Goal: Information Seeking & Learning: Learn about a topic

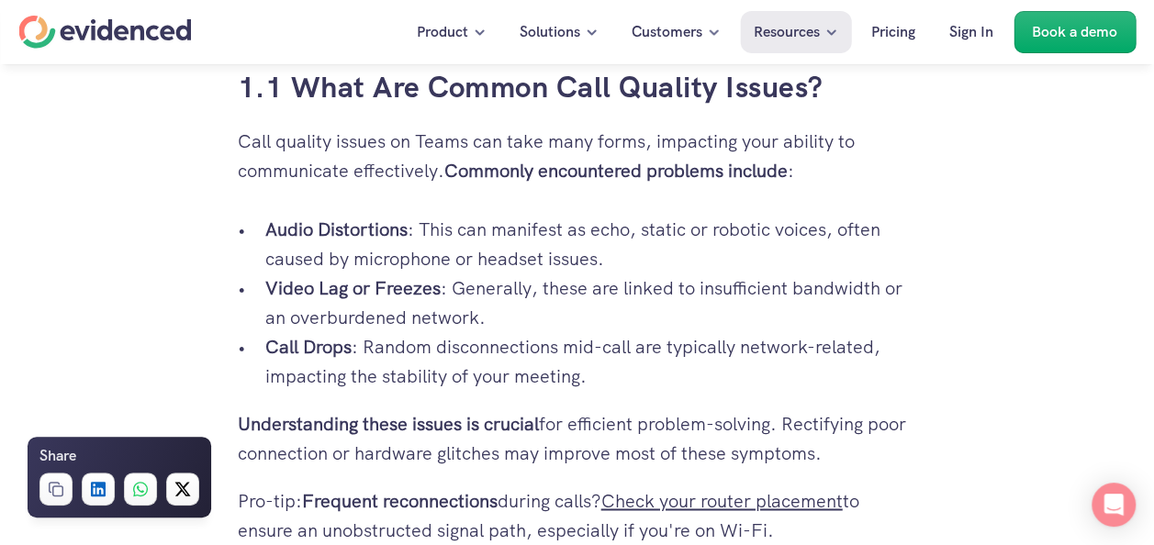
scroll to position [1194, 0]
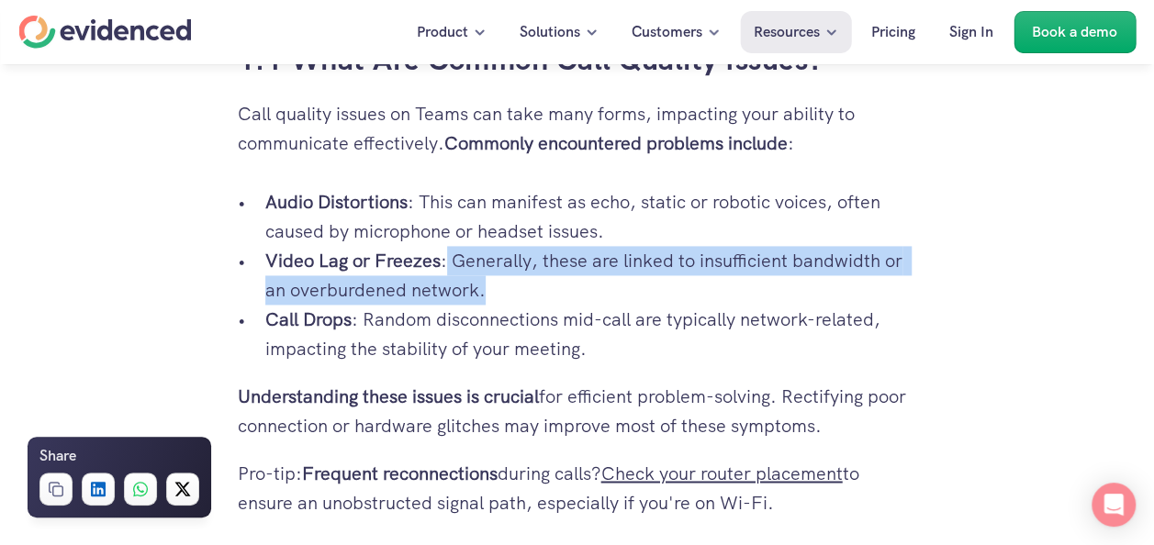
drag, startPoint x: 448, startPoint y: 259, endPoint x: 509, endPoint y: 291, distance: 68.6
click at [509, 291] on p "Video Lag or Freezes : Generally, these are linked to insufficient bandwidth or…" at bounding box center [591, 275] width 652 height 59
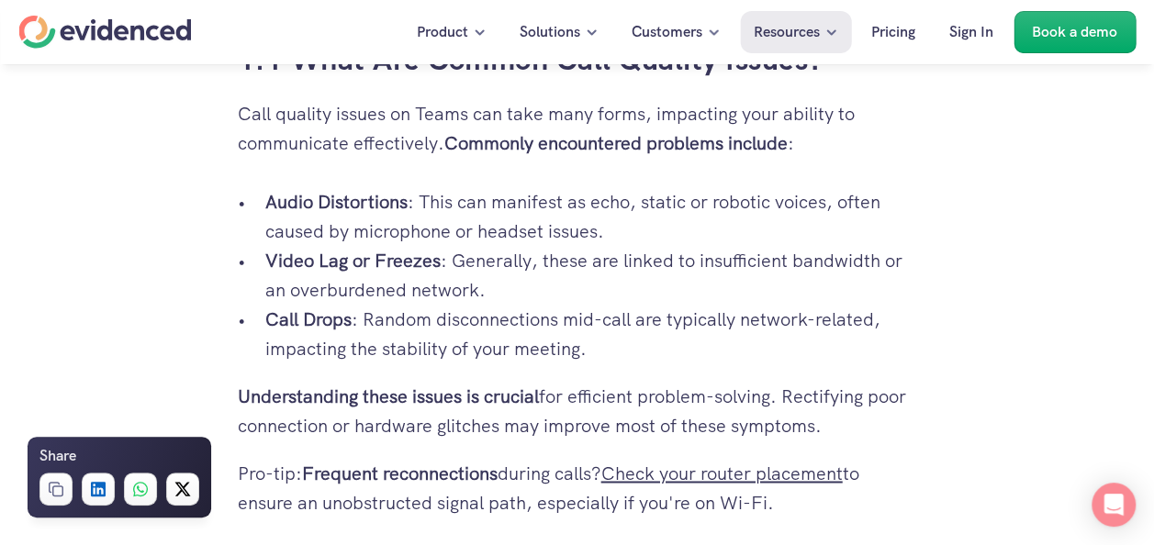
click at [248, 204] on ul "Audio Distortions : This can manifest as echo, static or robotic voices, often …" at bounding box center [577, 275] width 679 height 176
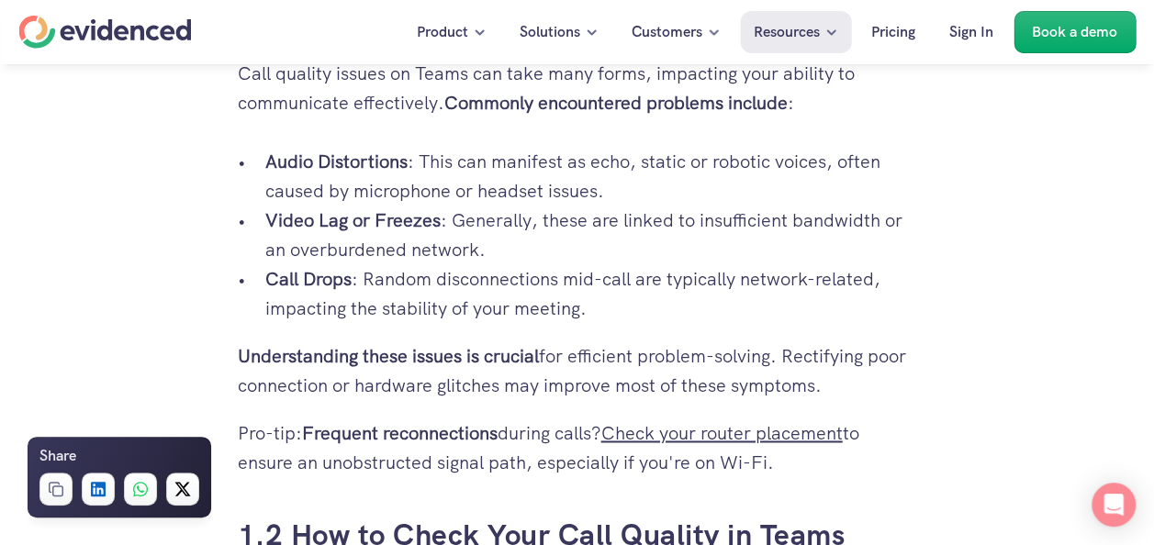
scroll to position [1285, 0]
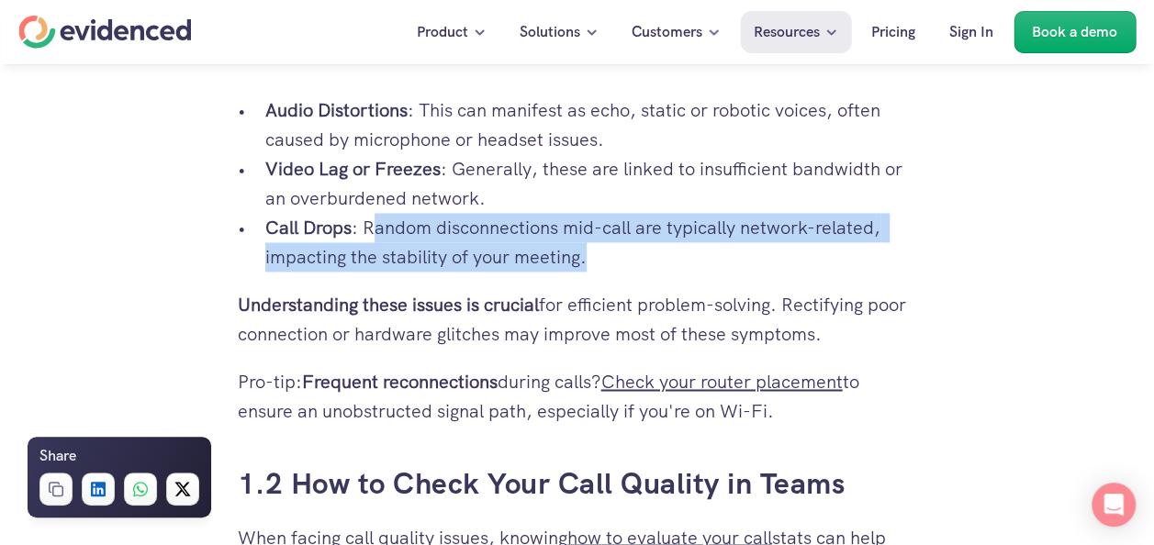
drag, startPoint x: 389, startPoint y: 229, endPoint x: 670, endPoint y: 260, distance: 282.7
click at [670, 260] on p "Call Drops : Random disconnections mid-call are typically network-related, impa…" at bounding box center [591, 242] width 652 height 59
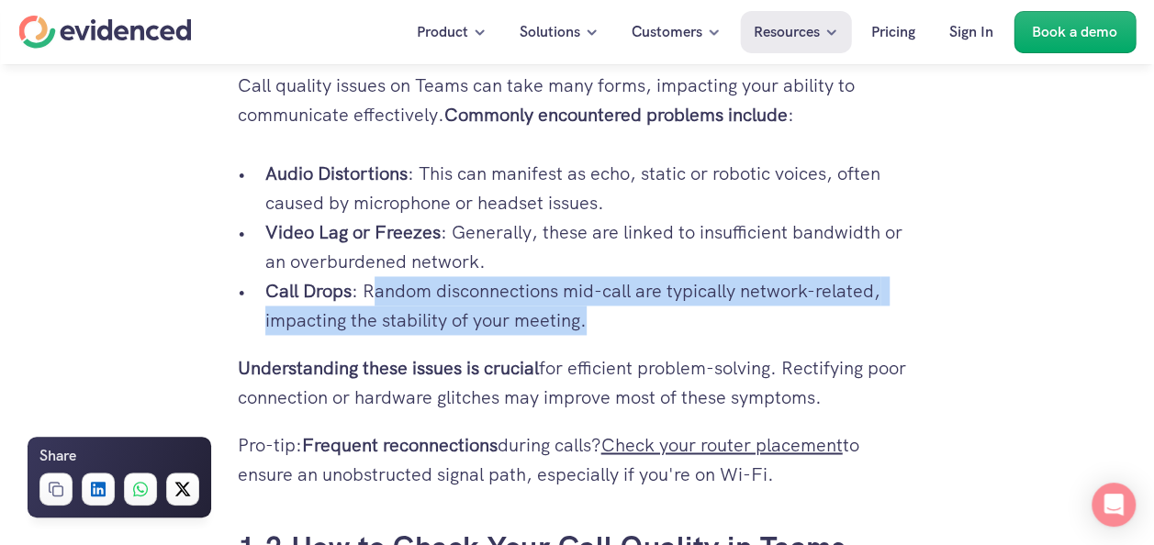
scroll to position [1194, 0]
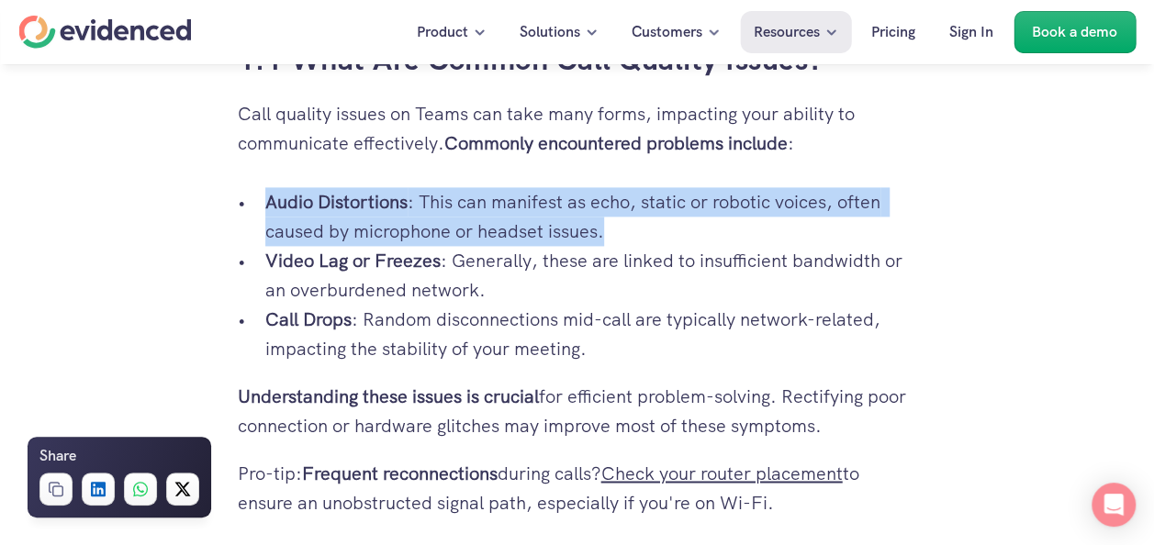
drag, startPoint x: 257, startPoint y: 202, endPoint x: 667, endPoint y: 245, distance: 412.7
click at [667, 245] on ul "Audio Distortions : This can manifest as echo, static or robotic voices, often …" at bounding box center [577, 275] width 679 height 176
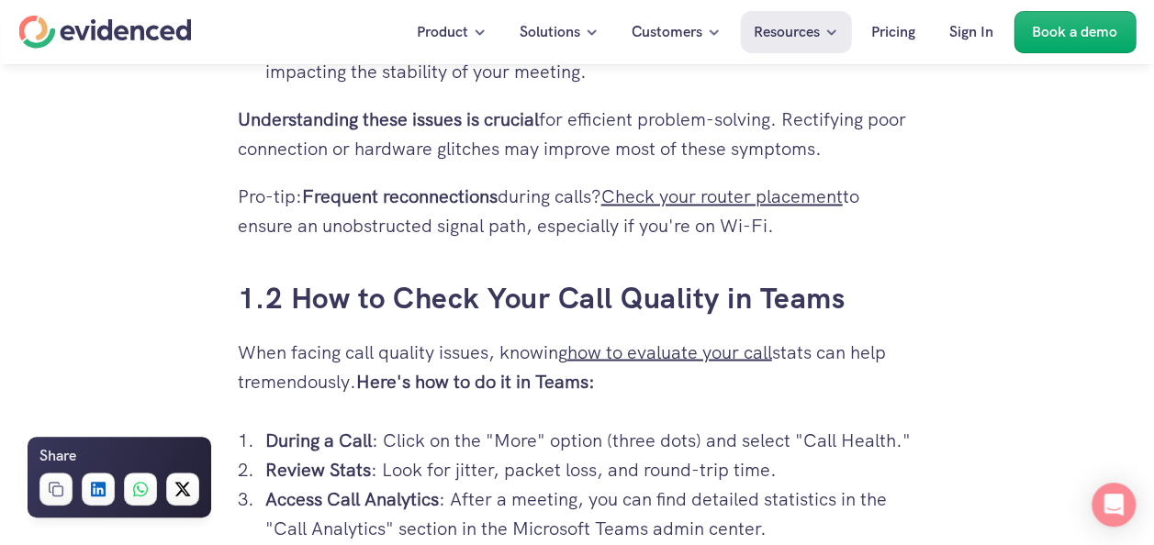
scroll to position [1561, 0]
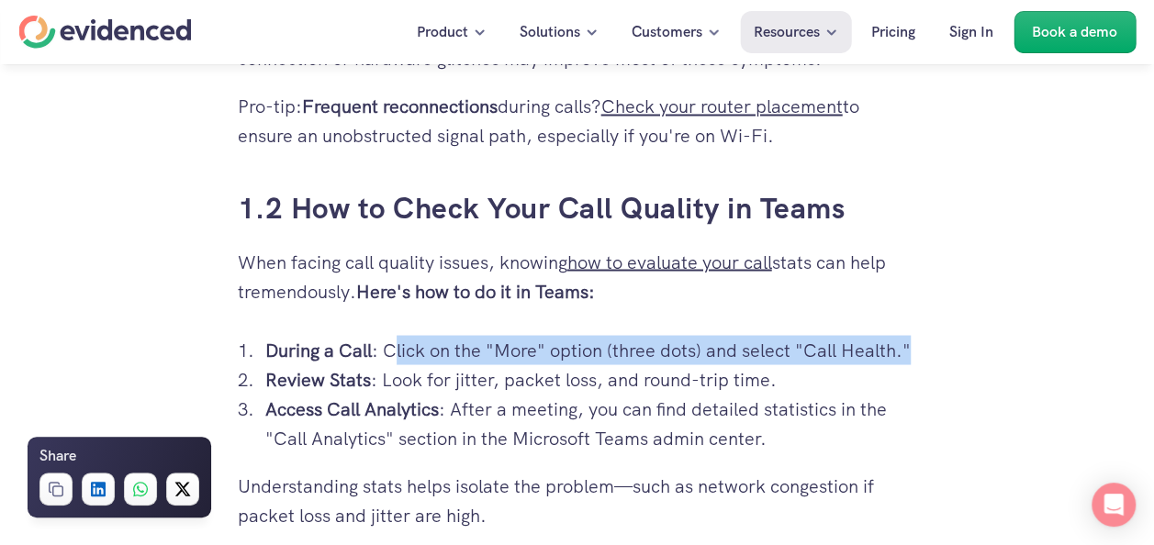
drag, startPoint x: 392, startPoint y: 341, endPoint x: 943, endPoint y: 328, distance: 551.0
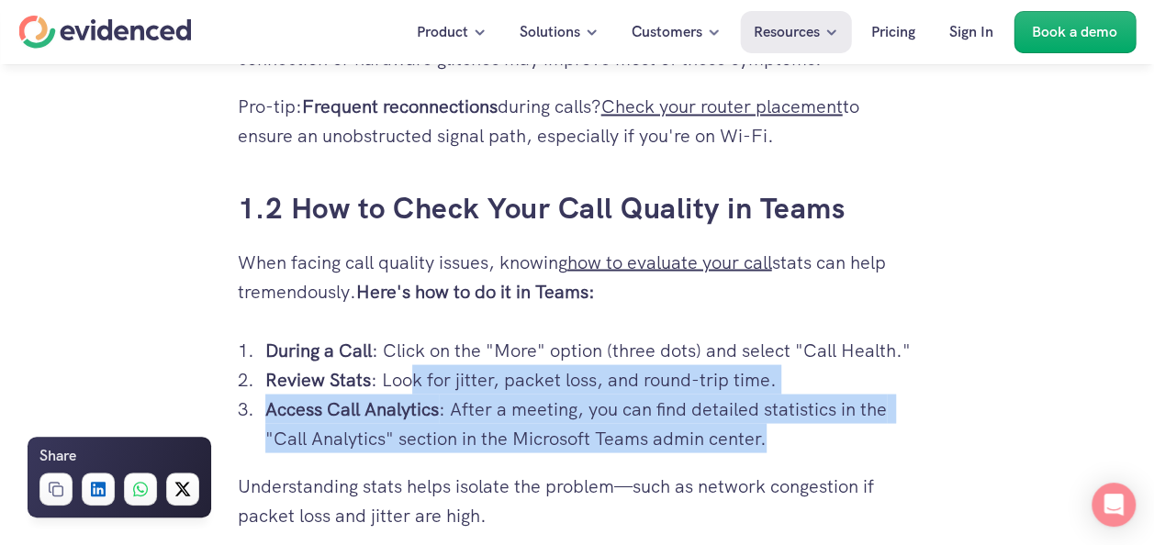
drag, startPoint x: 424, startPoint y: 377, endPoint x: 858, endPoint y: 438, distance: 438.5
click at [858, 438] on ol "During a Call : Click on the "More" option (three dots) and select "Call Health…" at bounding box center [577, 394] width 679 height 118
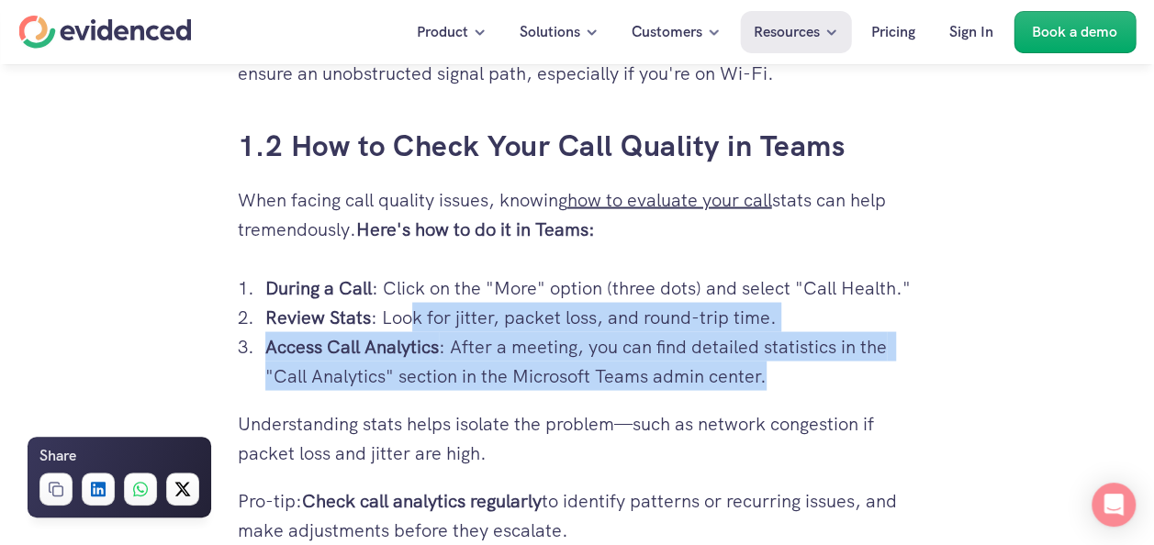
scroll to position [1653, 0]
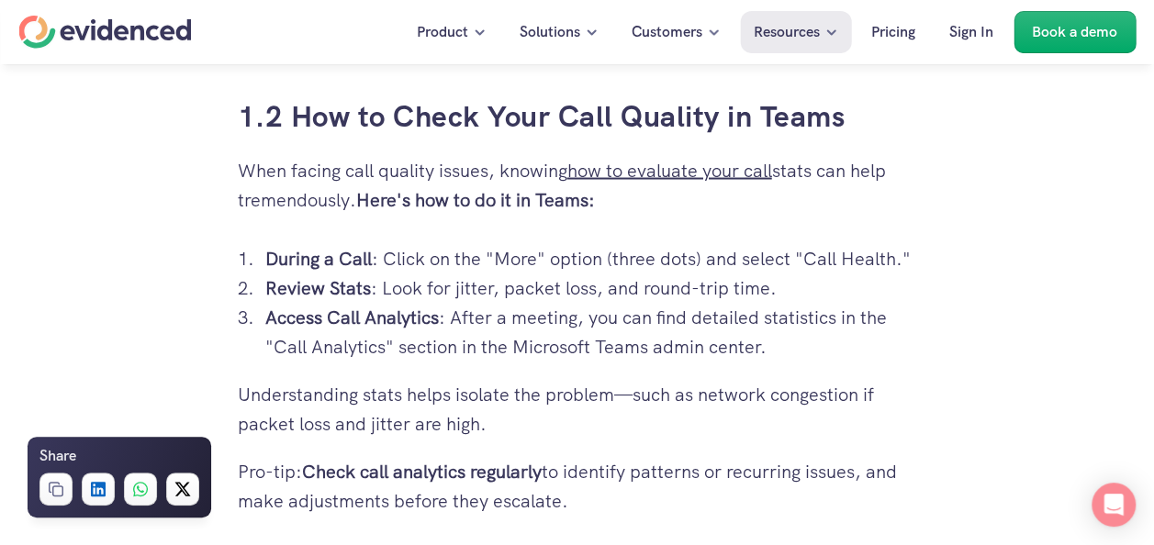
click at [426, 258] on p "During a Call : Click on the "More" option (three dots) and select "Call Health…" at bounding box center [591, 257] width 652 height 29
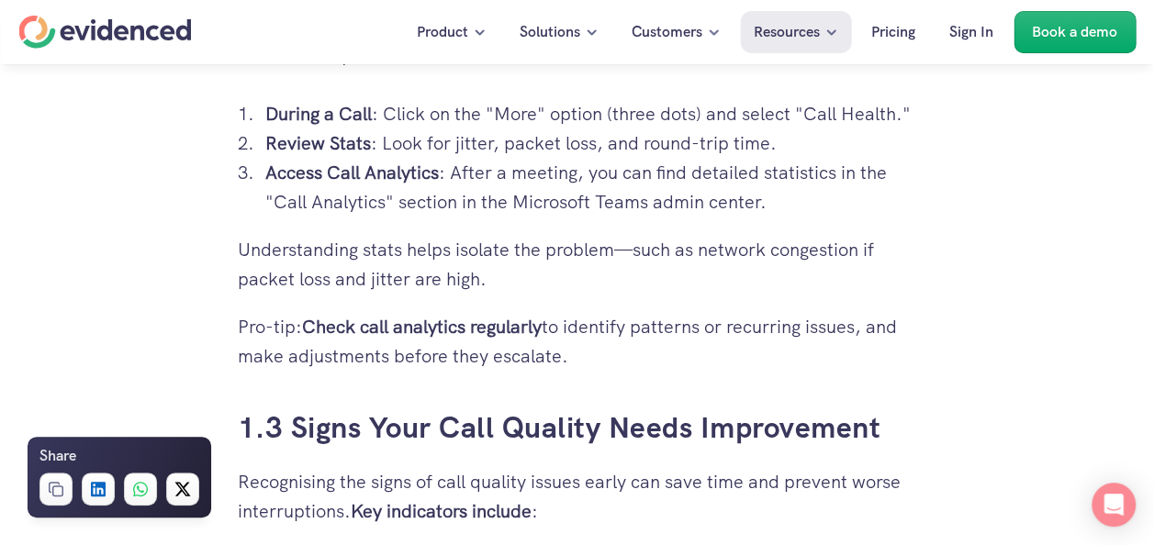
scroll to position [1836, 0]
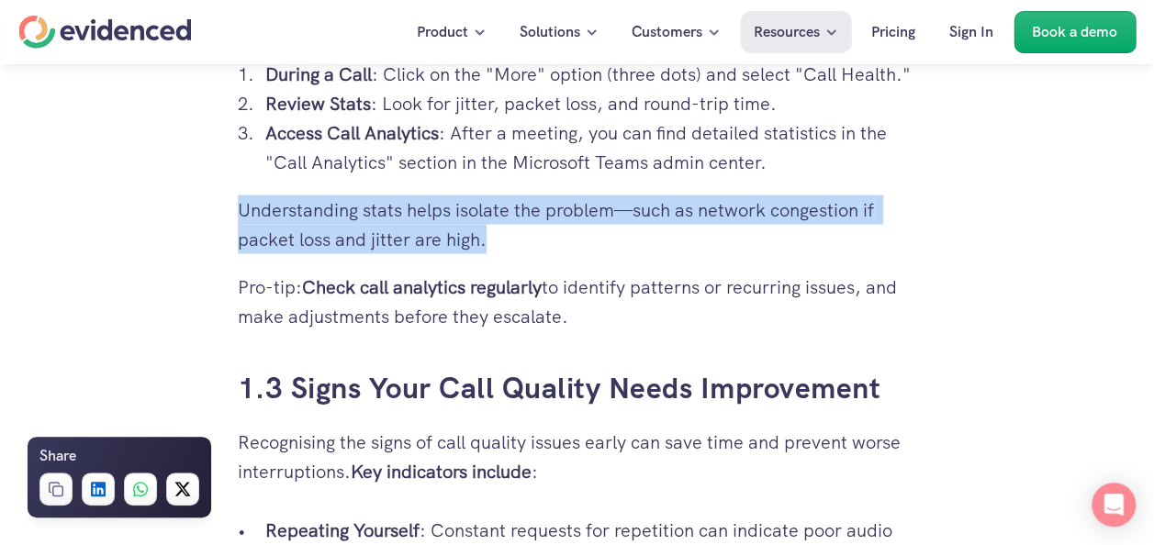
drag, startPoint x: 501, startPoint y: 243, endPoint x: 211, endPoint y: 205, distance: 292.7
drag, startPoint x: 313, startPoint y: 282, endPoint x: 722, endPoint y: 325, distance: 410.8
click at [722, 325] on p "Pro-tip: Check call analytics regularly to identify patterns or recurring issue…" at bounding box center [577, 302] width 679 height 59
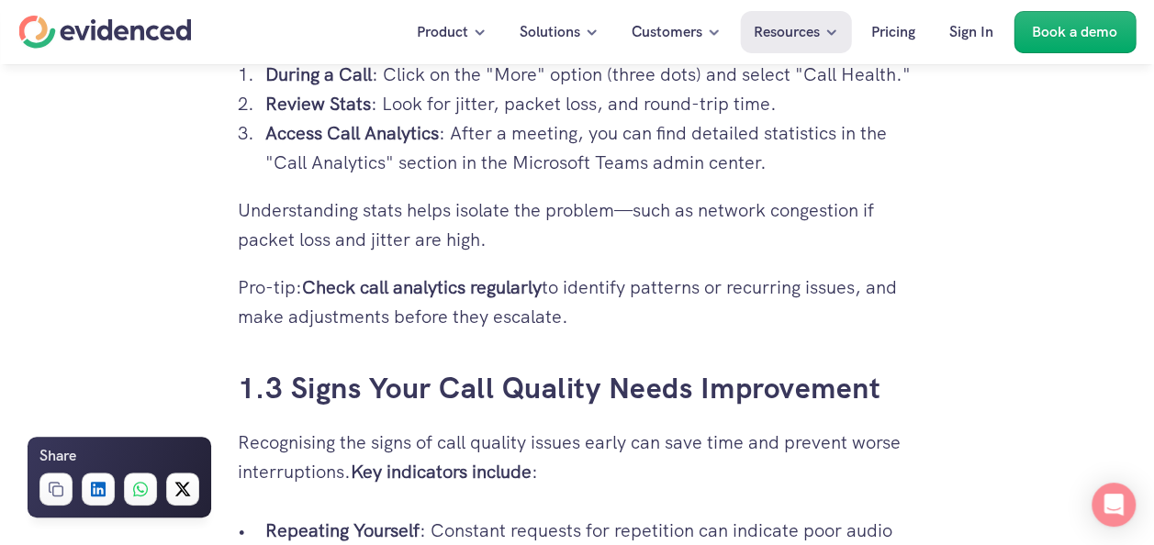
click at [439, 220] on p "Understanding stats helps isolate the problem—such as network congestion if pac…" at bounding box center [577, 225] width 679 height 59
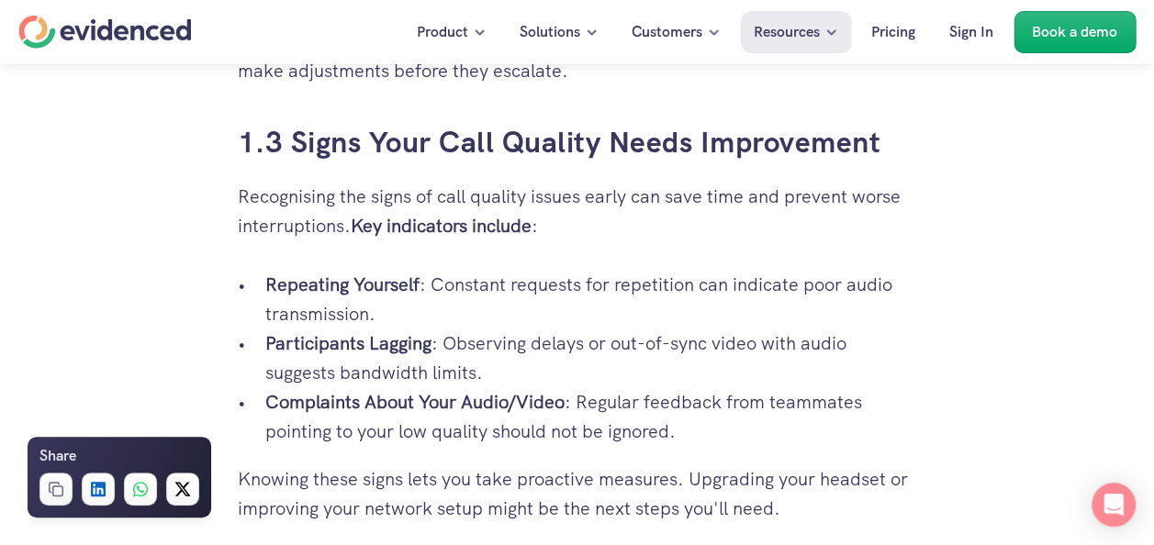
scroll to position [2112, 0]
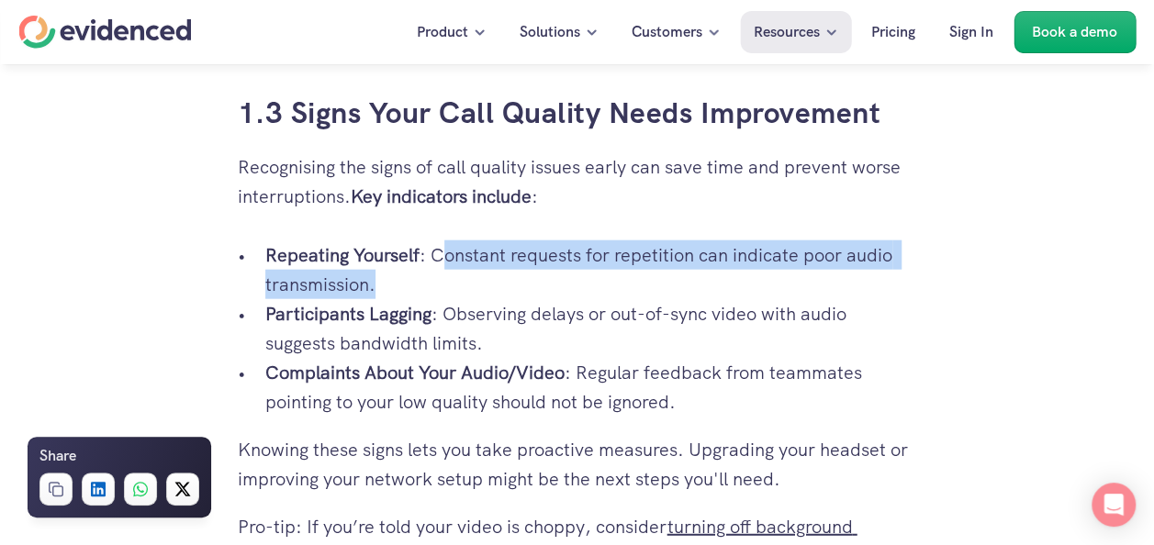
drag, startPoint x: 443, startPoint y: 248, endPoint x: 495, endPoint y: 279, distance: 60.9
click at [495, 279] on p "Repeating Yourself : Constant requests for repetition can indicate poor audio t…" at bounding box center [591, 270] width 652 height 59
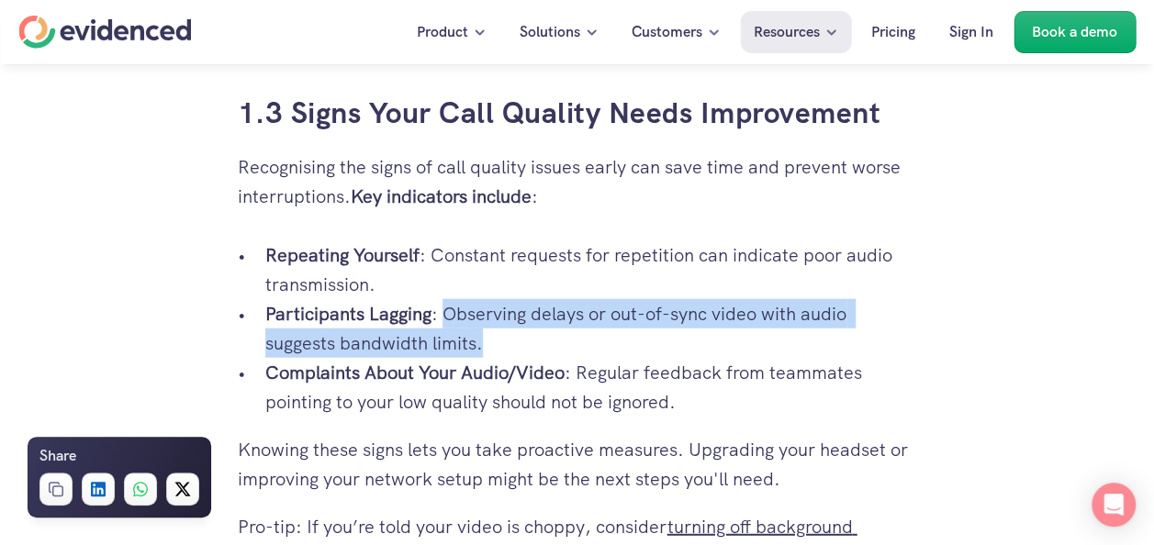
drag, startPoint x: 495, startPoint y: 279, endPoint x: 582, endPoint y: 342, distance: 107.8
click at [582, 342] on p "Participants Lagging : Observing delays or out-of-sync video with audio suggest…" at bounding box center [591, 328] width 652 height 59
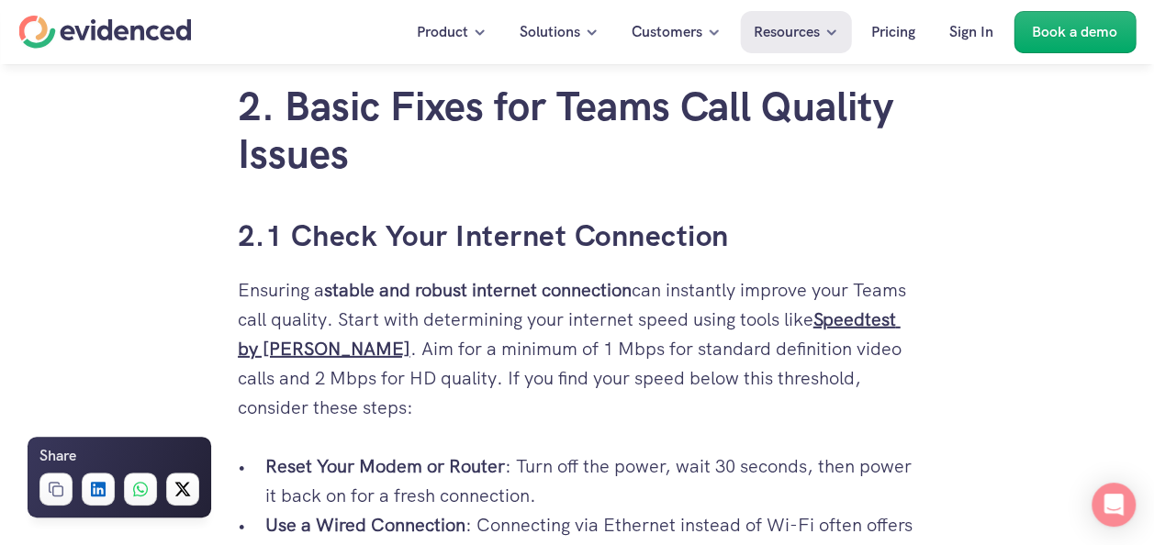
scroll to position [2663, 0]
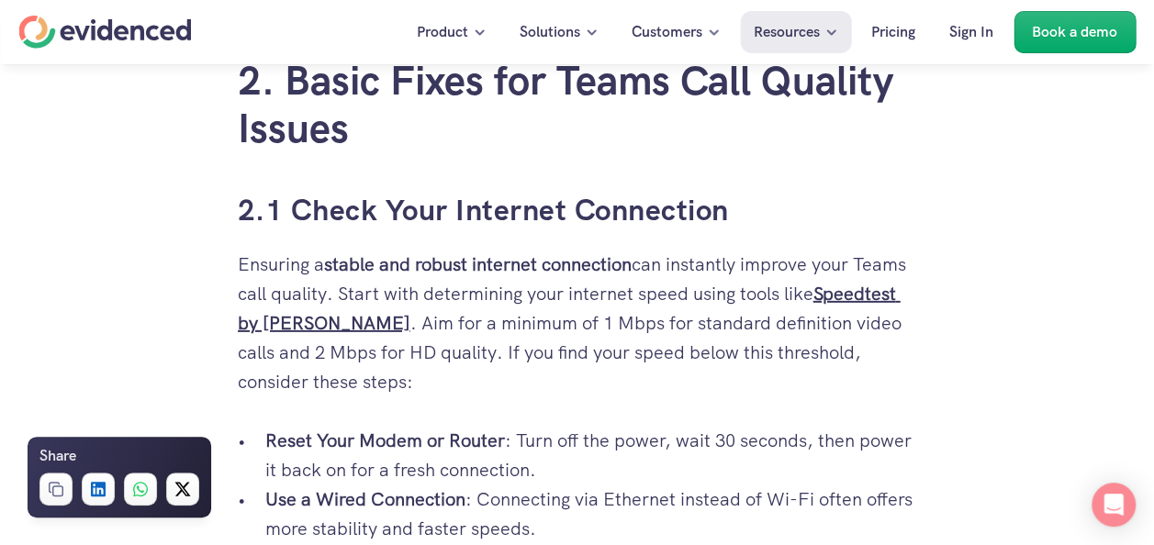
drag, startPoint x: 427, startPoint y: 292, endPoint x: 421, endPoint y: 305, distance: 14.0
click at [421, 305] on p "Ensuring a stable and robust internet connection can instantly improve your Tea…" at bounding box center [577, 323] width 679 height 147
click at [596, 330] on p "Ensuring a stable and robust internet connection can instantly improve your Tea…" at bounding box center [577, 323] width 679 height 147
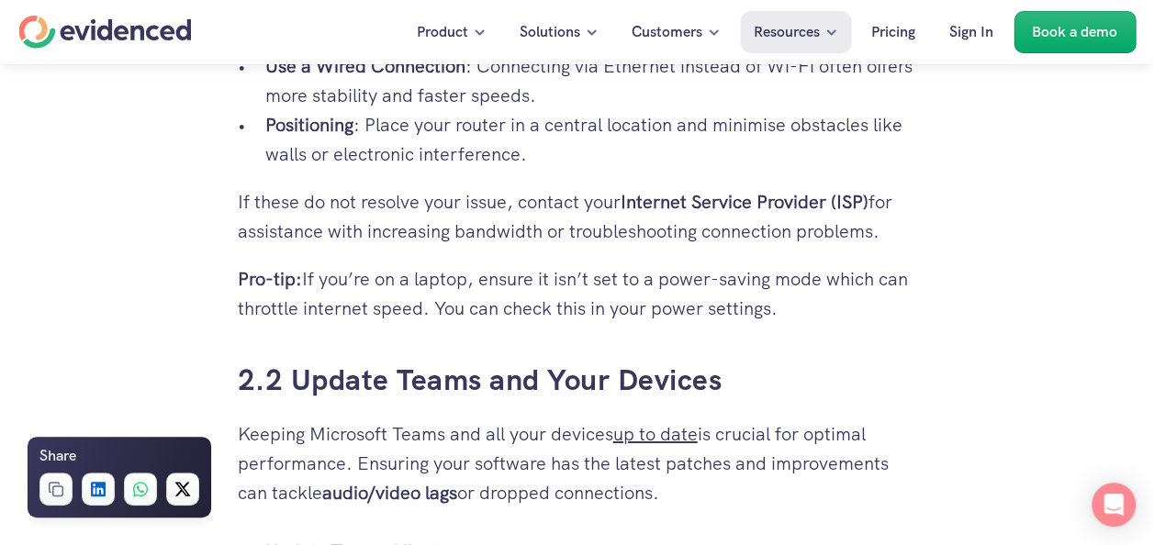
scroll to position [3122, 0]
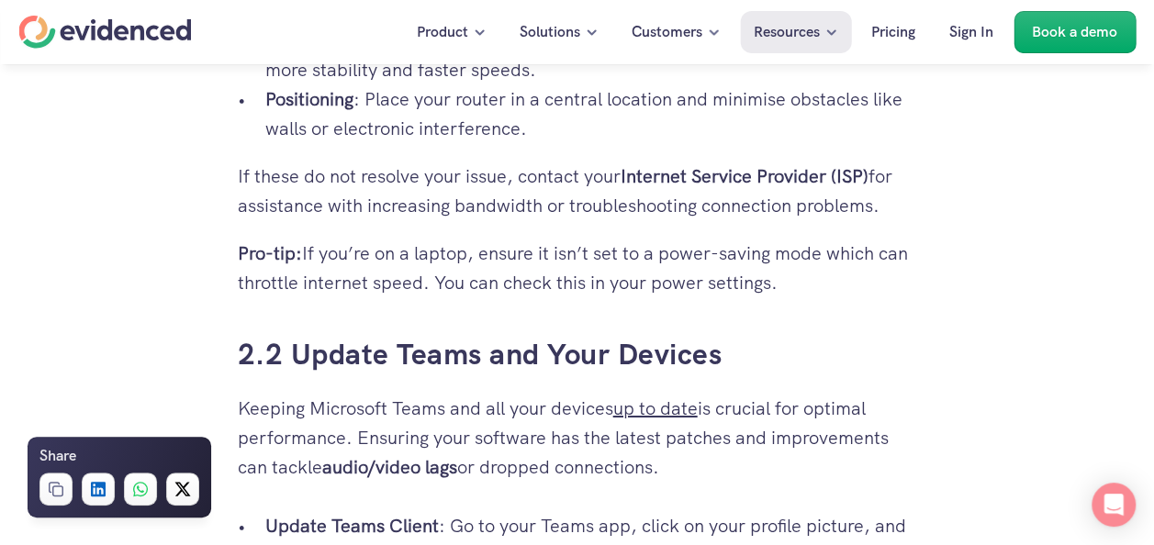
drag, startPoint x: 779, startPoint y: 274, endPoint x: 290, endPoint y: 252, distance: 489.9
click at [290, 252] on p "Pro-tip: If you’re on a laptop, ensure it isn’t set to a power-saving mode whic…" at bounding box center [577, 268] width 679 height 59
click at [518, 279] on p "Pro-tip: If you’re on a laptop, ensure it isn’t set to a power-saving mode whic…" at bounding box center [577, 268] width 679 height 59
drag, startPoint x: 444, startPoint y: 278, endPoint x: 806, endPoint y: 275, distance: 361.7
click at [806, 275] on p "Pro-tip: If you’re on a laptop, ensure it isn’t set to a power-saving mode whic…" at bounding box center [577, 268] width 679 height 59
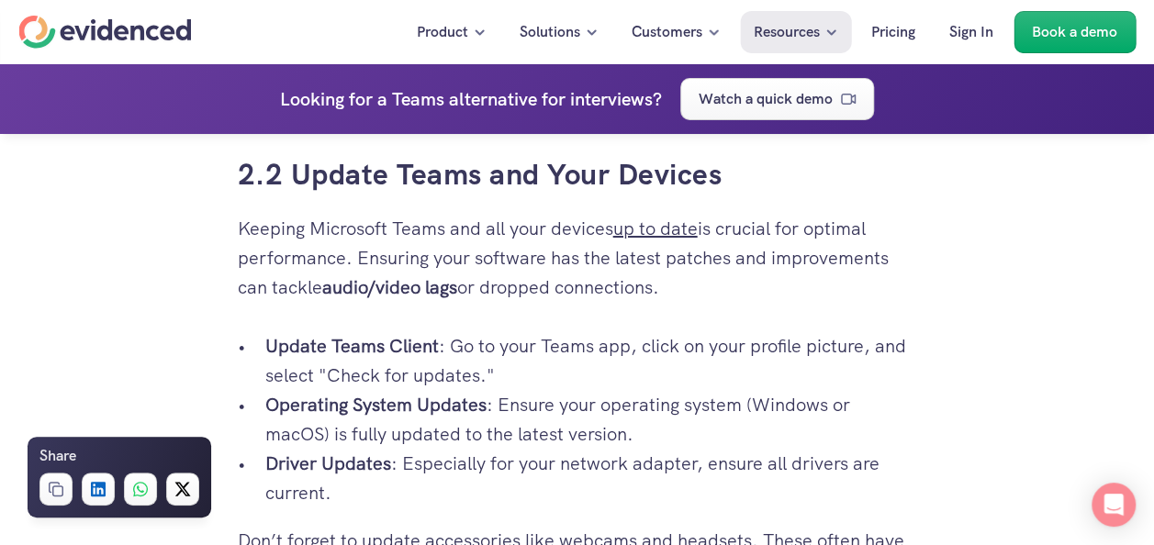
scroll to position [3305, 0]
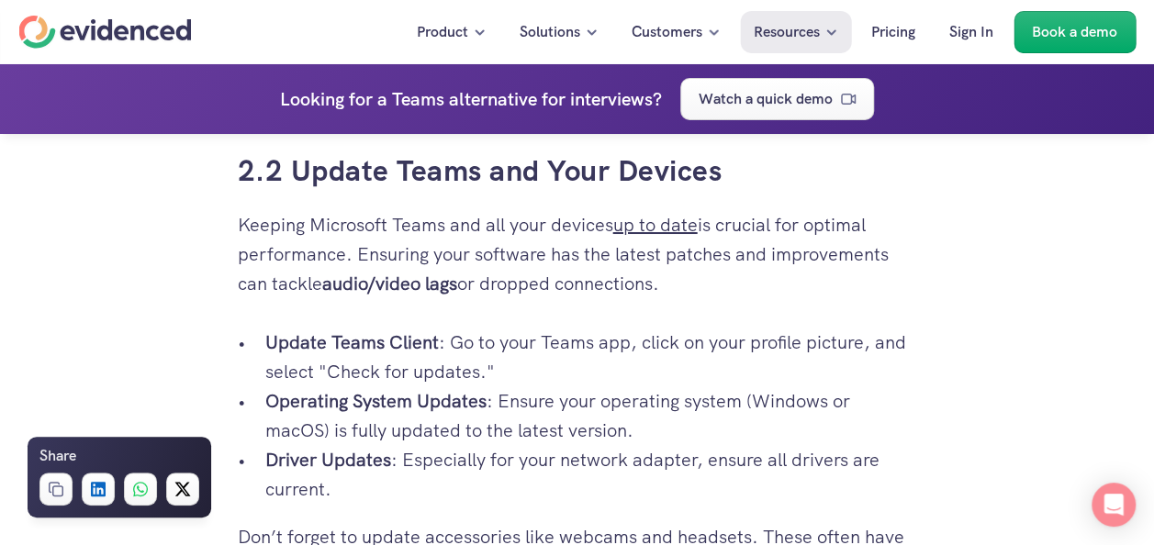
drag, startPoint x: 350, startPoint y: 253, endPoint x: 732, endPoint y: 292, distance: 383.9
click at [732, 292] on p "Keeping Microsoft Teams and all your devices up to date is crucial for optimal …" at bounding box center [577, 254] width 679 height 88
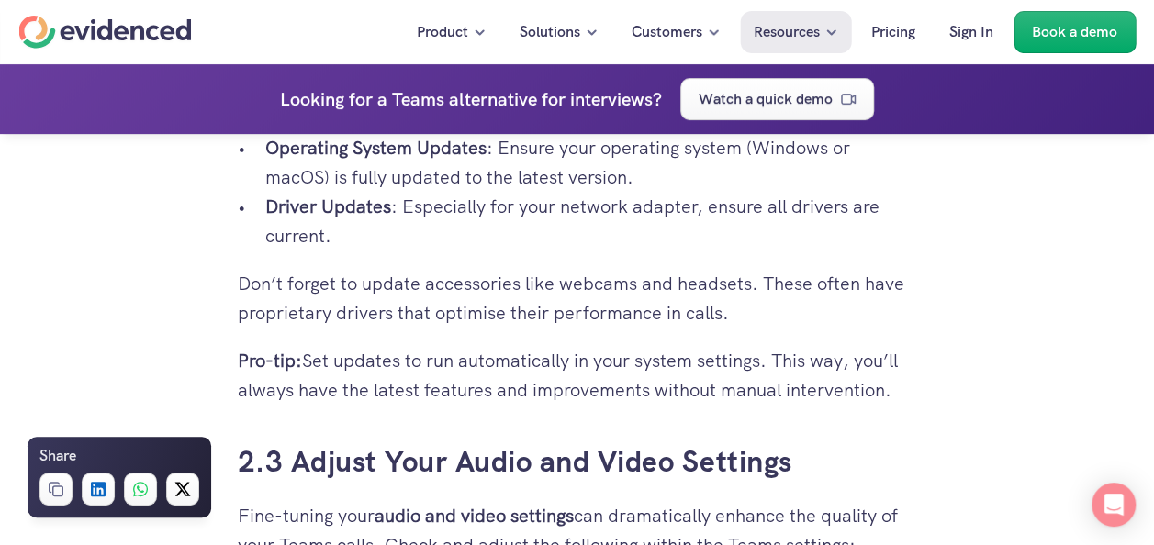
scroll to position [3581, 0]
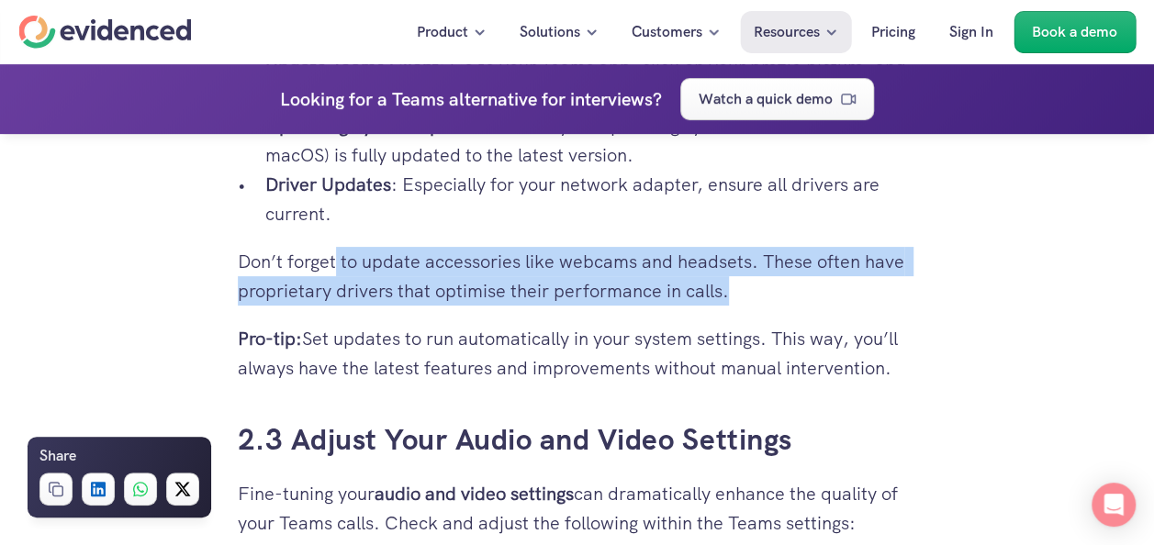
drag, startPoint x: 736, startPoint y: 286, endPoint x: 334, endPoint y: 265, distance: 402.7
click at [334, 265] on p "Don’t forget to update accessories like webcams and headsets. These often have …" at bounding box center [577, 276] width 679 height 59
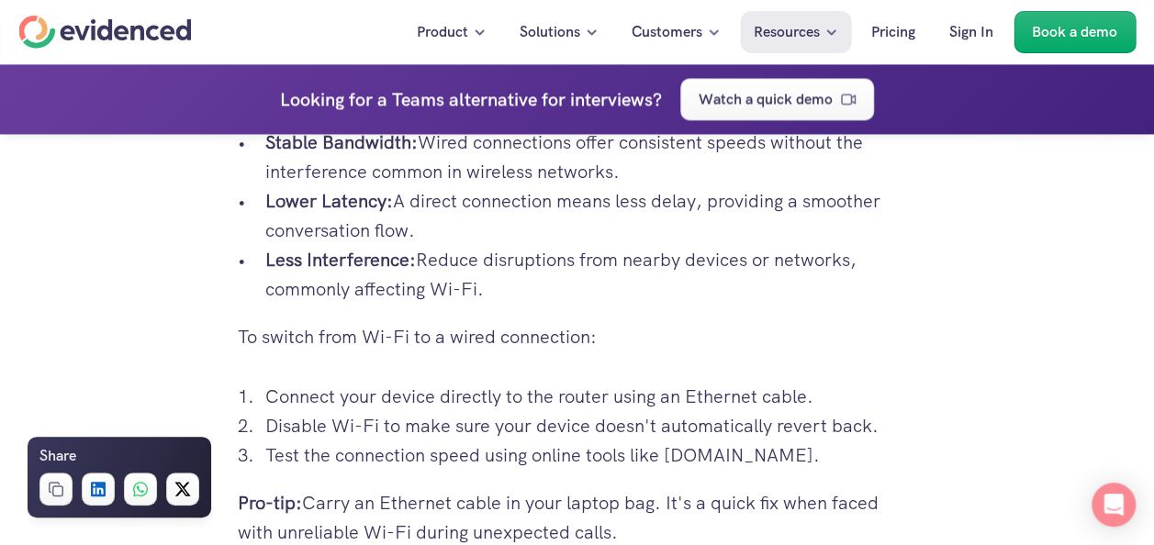
scroll to position [4866, 0]
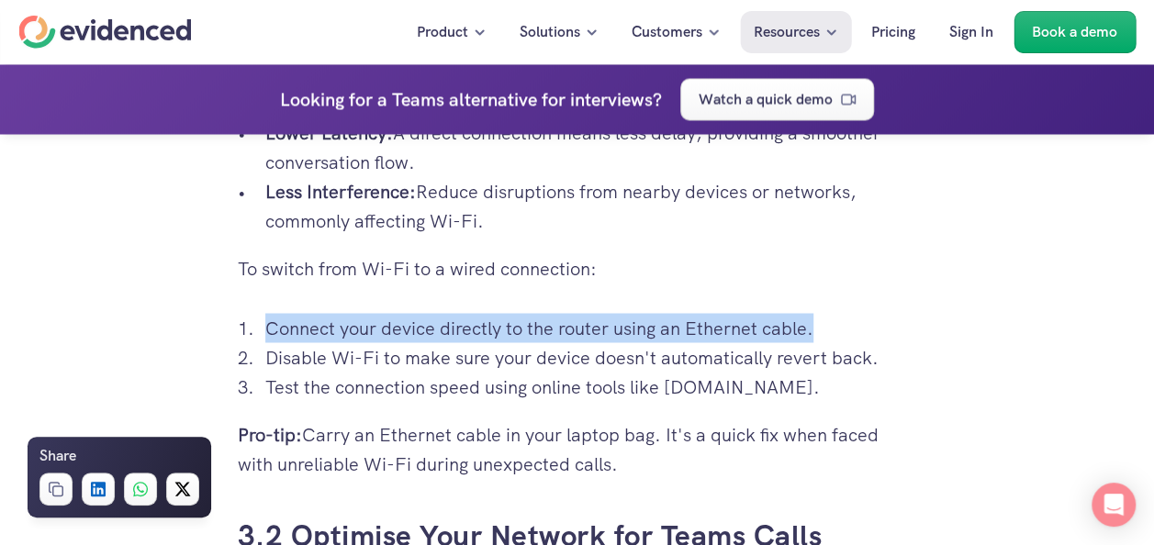
drag, startPoint x: 817, startPoint y: 326, endPoint x: 266, endPoint y: 323, distance: 550.9
click at [266, 323] on p "Connect your device directly to the router using an Ethernet cable." at bounding box center [591, 327] width 652 height 29
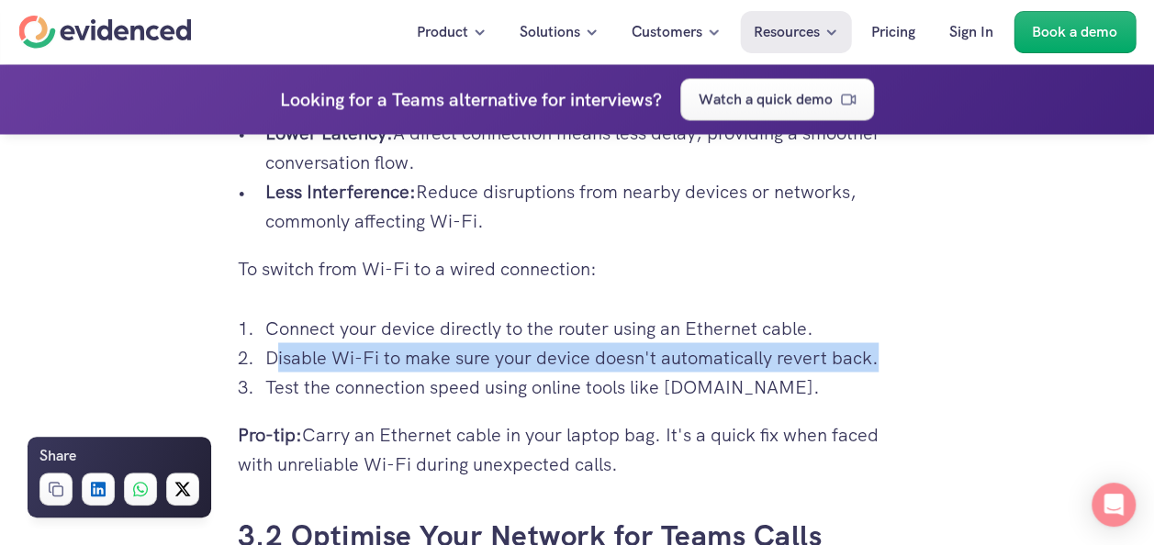
drag, startPoint x: 266, startPoint y: 323, endPoint x: 923, endPoint y: 357, distance: 657.3
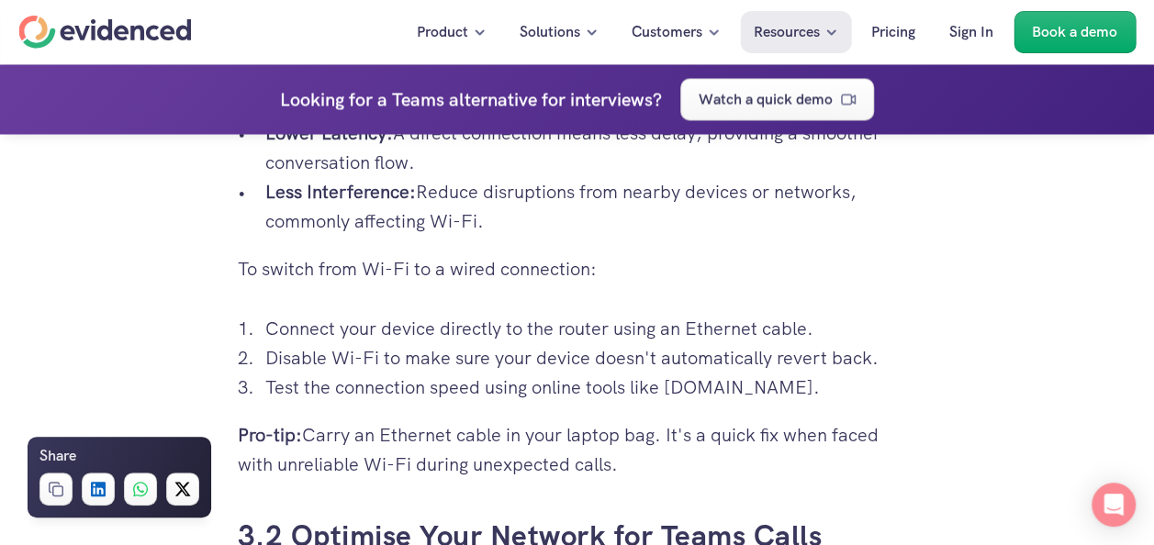
drag, startPoint x: 923, startPoint y: 357, endPoint x: 813, endPoint y: 384, distance: 112.5
click at [813, 384] on p "Test the connection speed using online tools like [DOMAIN_NAME]." at bounding box center [591, 386] width 652 height 29
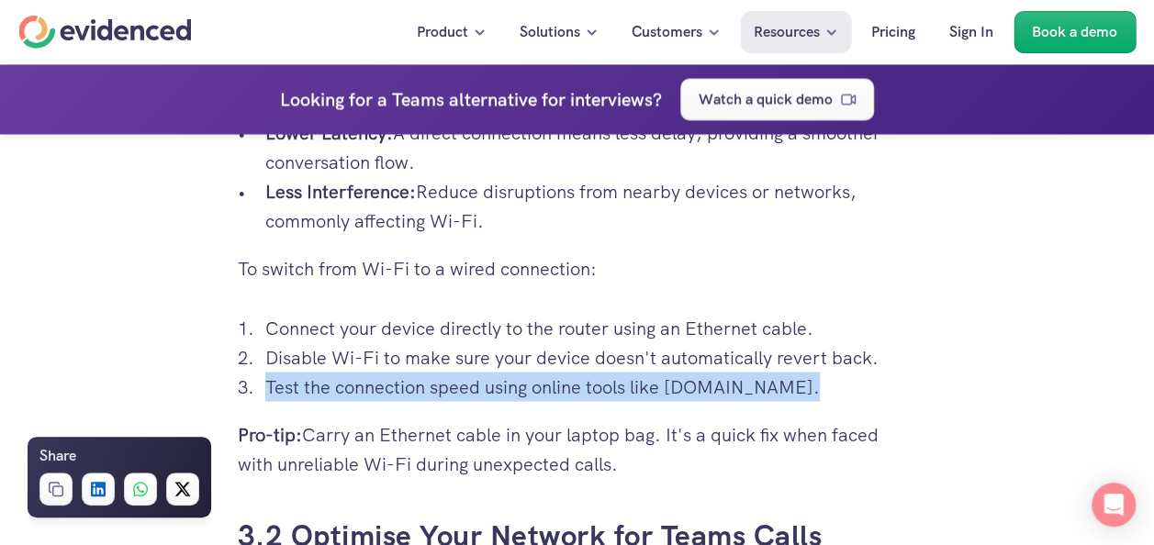
drag, startPoint x: 758, startPoint y: 381, endPoint x: 225, endPoint y: 378, distance: 533.4
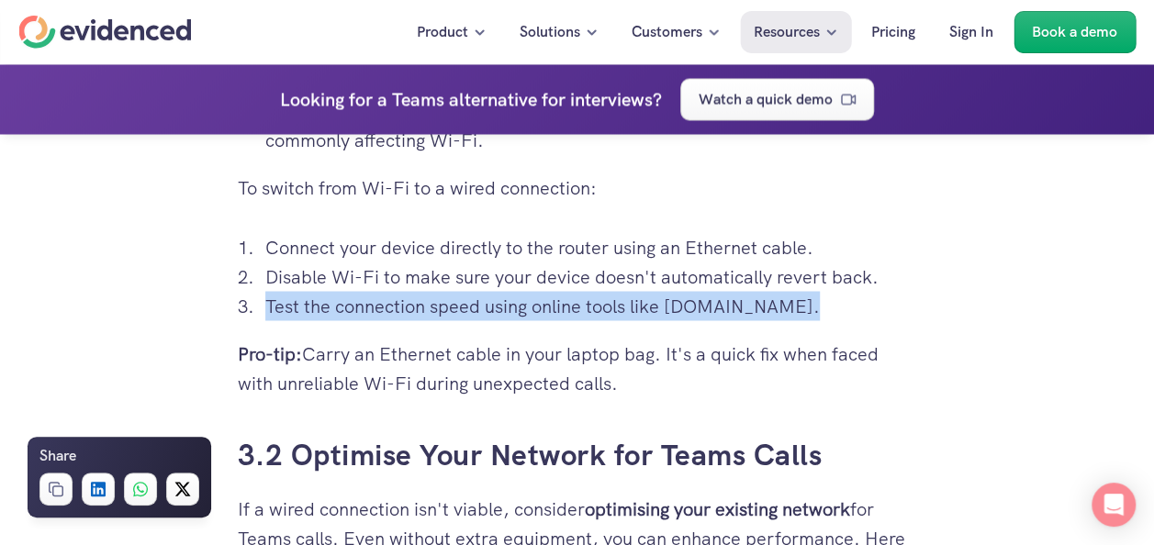
scroll to position [5050, 0]
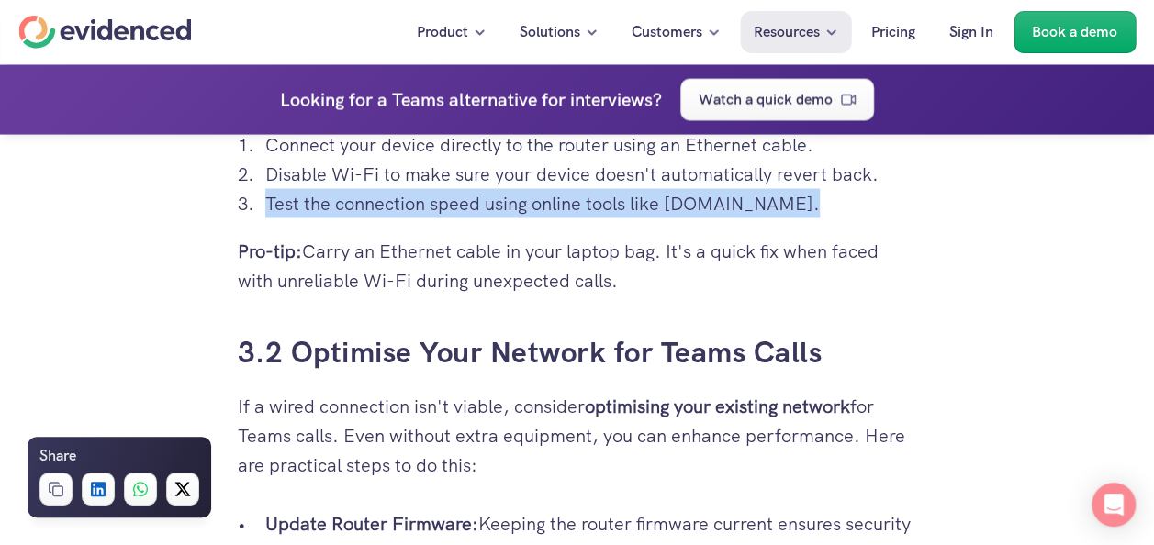
drag, startPoint x: 375, startPoint y: 253, endPoint x: 824, endPoint y: 286, distance: 451.1
click at [824, 286] on p "Pro-tip: Carry an Ethernet cable in your laptop bag. It's a quick fix when face…" at bounding box center [577, 265] width 679 height 59
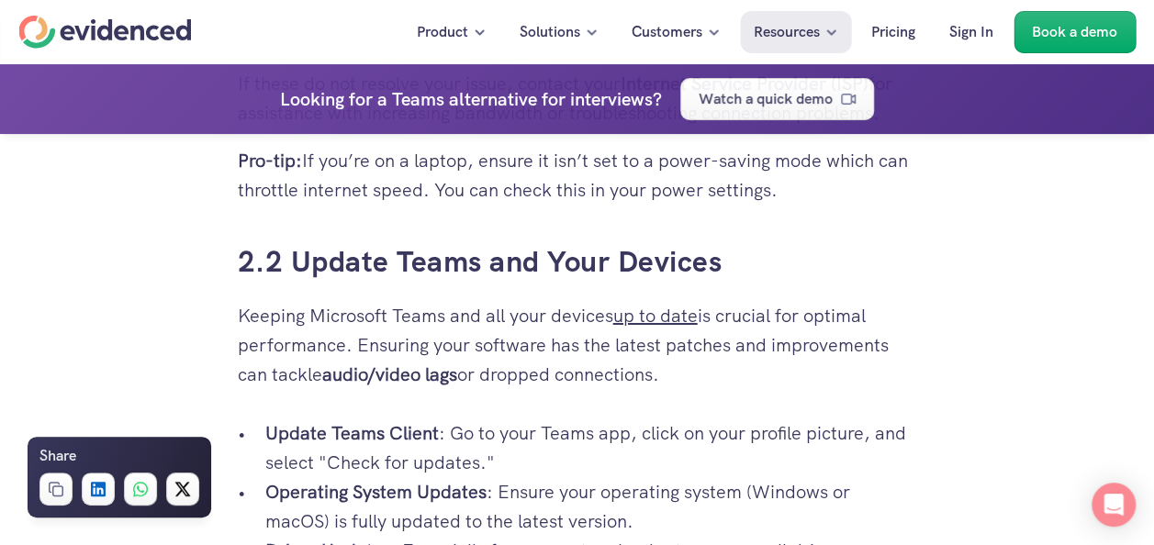
scroll to position [3305, 0]
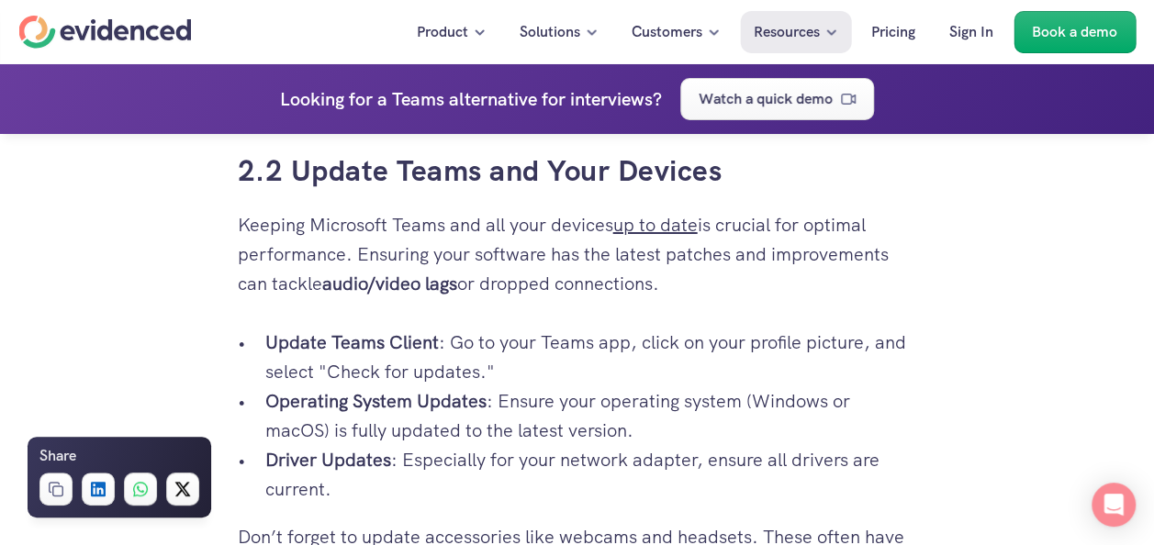
click at [465, 248] on p "Keeping Microsoft Teams and all your devices up to date is crucial for optimal …" at bounding box center [577, 254] width 679 height 88
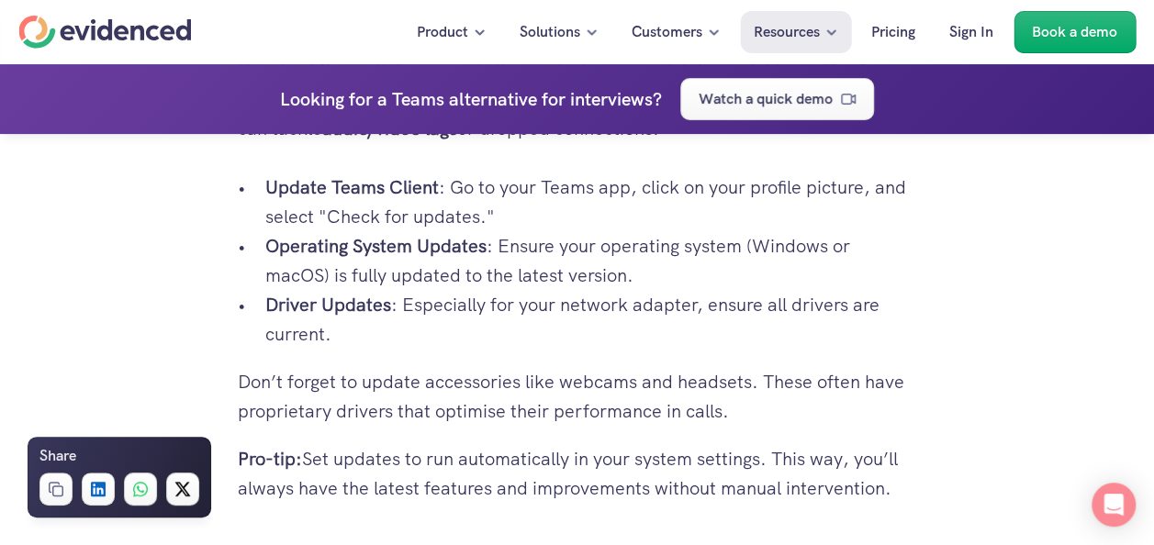
scroll to position [3489, 0]
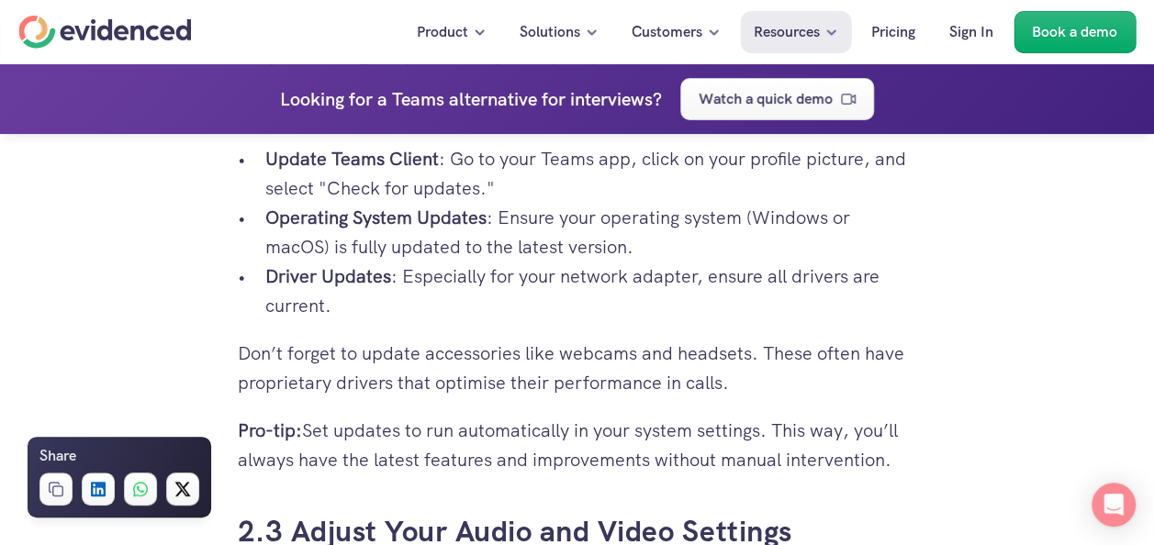
click at [489, 220] on p "Operating System Updates : Ensure your operating system (Windows or macOS) is f…" at bounding box center [591, 232] width 652 height 59
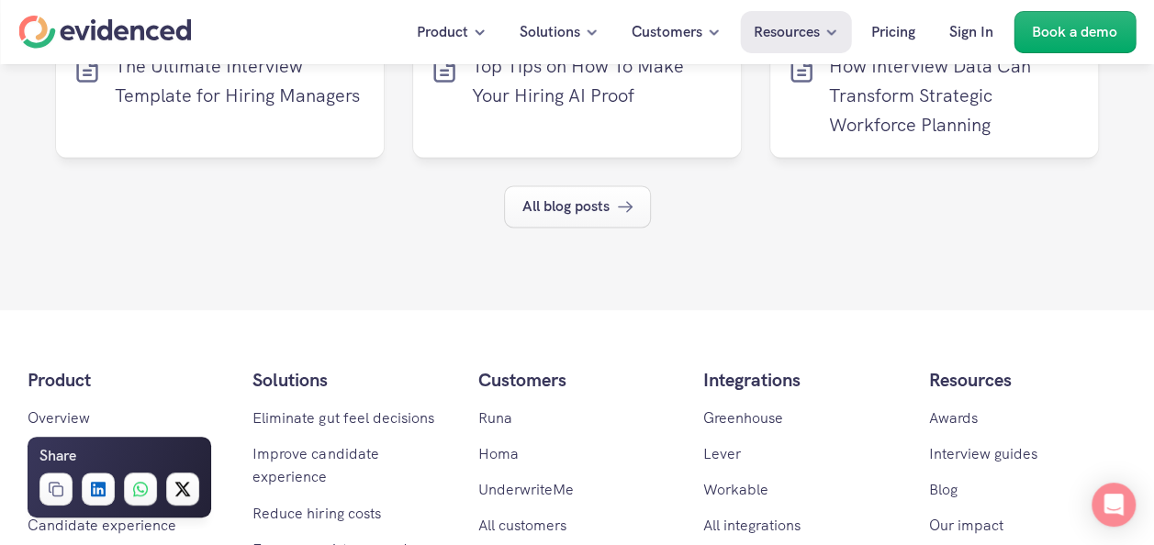
scroll to position [8171, 0]
